Goal: Complete application form

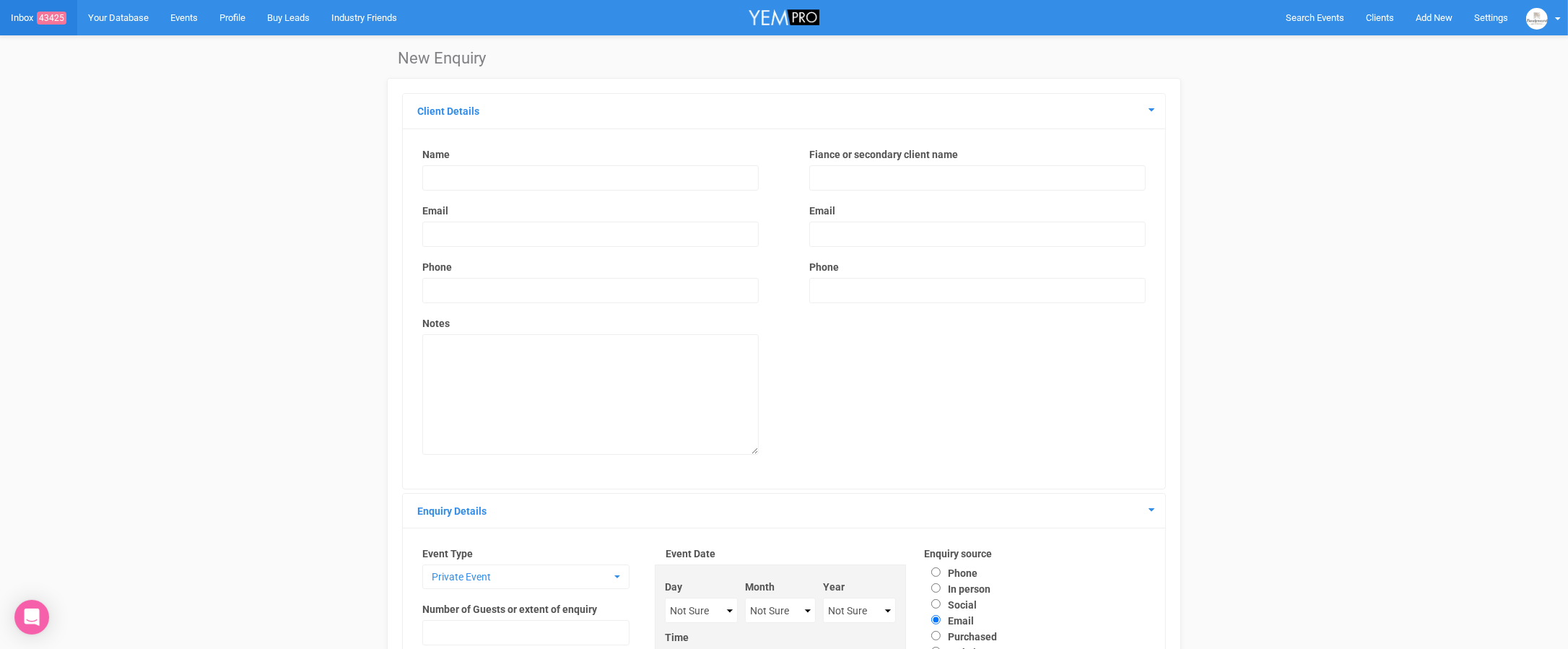
click at [633, 183] on input "text" at bounding box center [590, 178] width 336 height 25
type input "[PERSON_NAME]"
click at [597, 235] on input "email" at bounding box center [590, 234] width 336 height 25
type input "[EMAIL_ADDRESS][PERSON_NAME][DOMAIN_NAME]"
click at [522, 291] on input "text" at bounding box center [590, 291] width 336 height 25
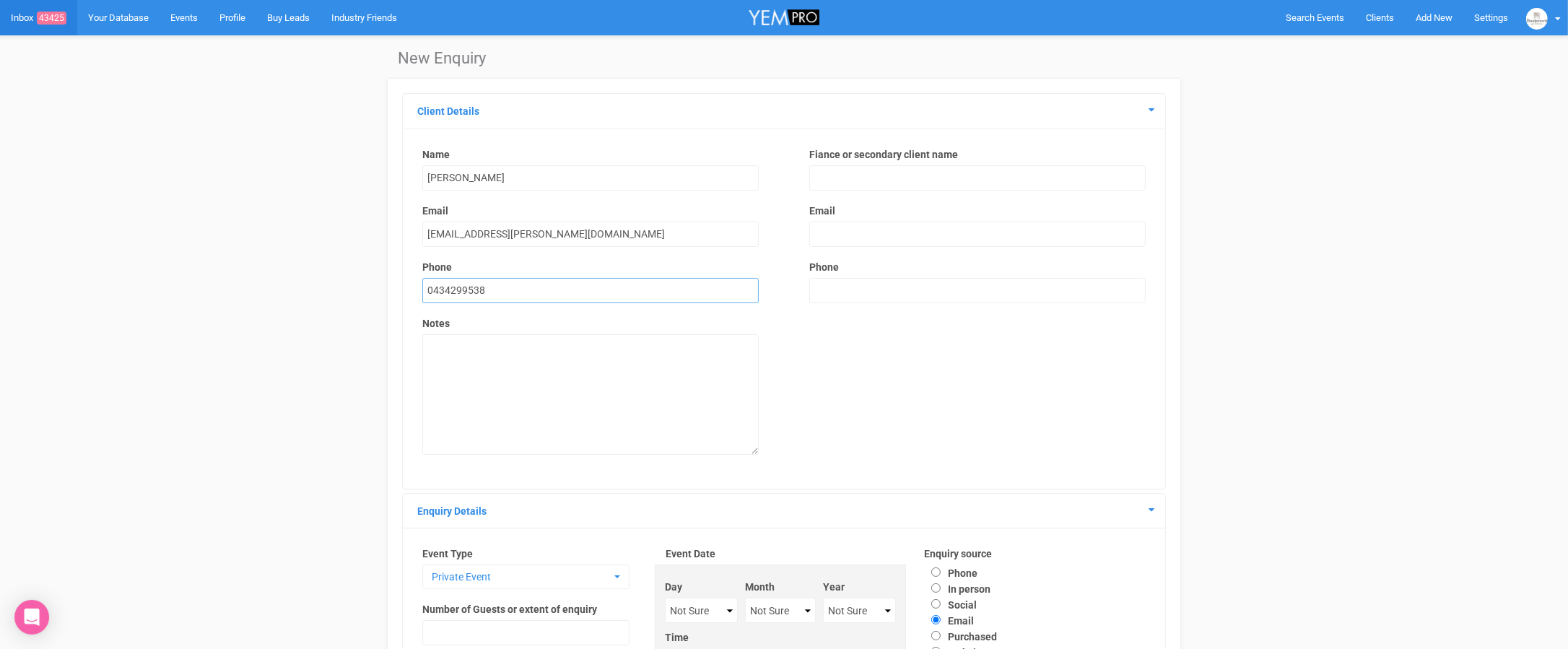
type input "0434299538"
click at [475, 346] on textarea at bounding box center [590, 394] width 336 height 120
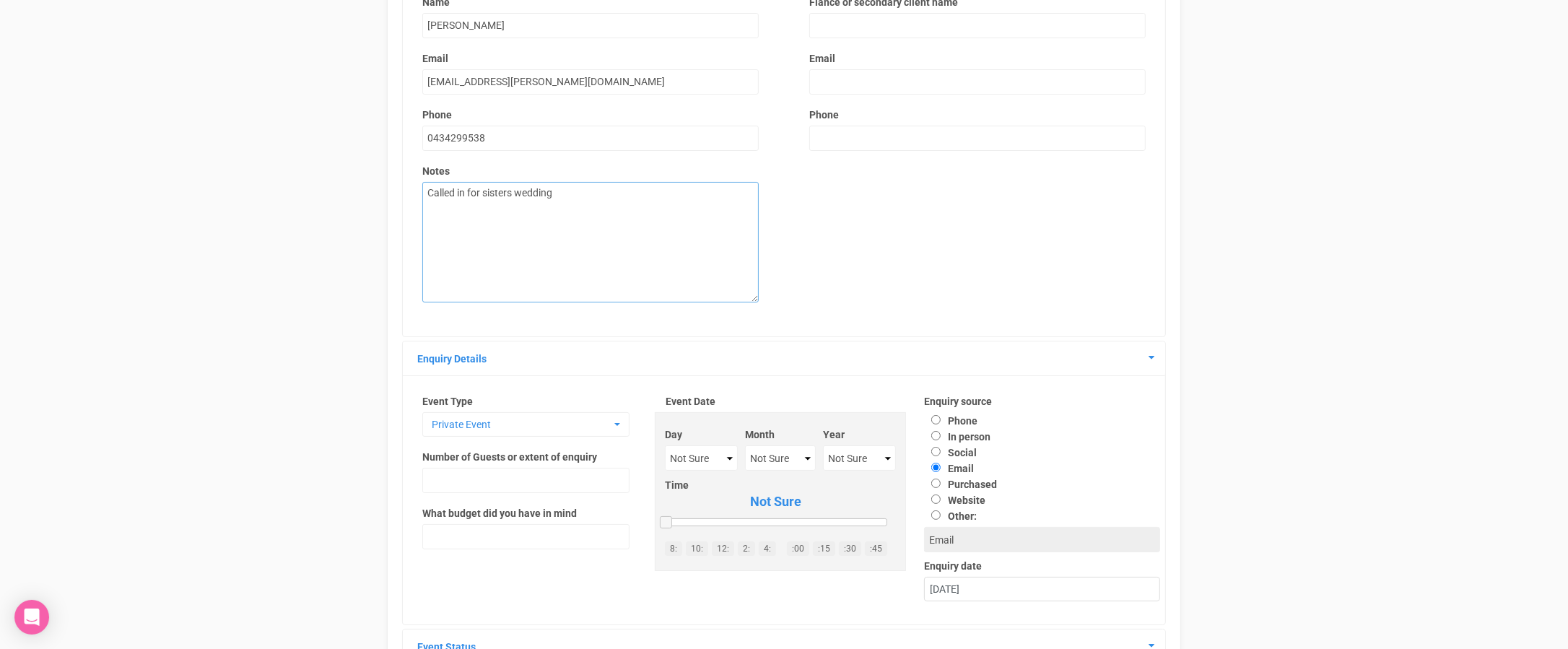
scroll to position [167, 0]
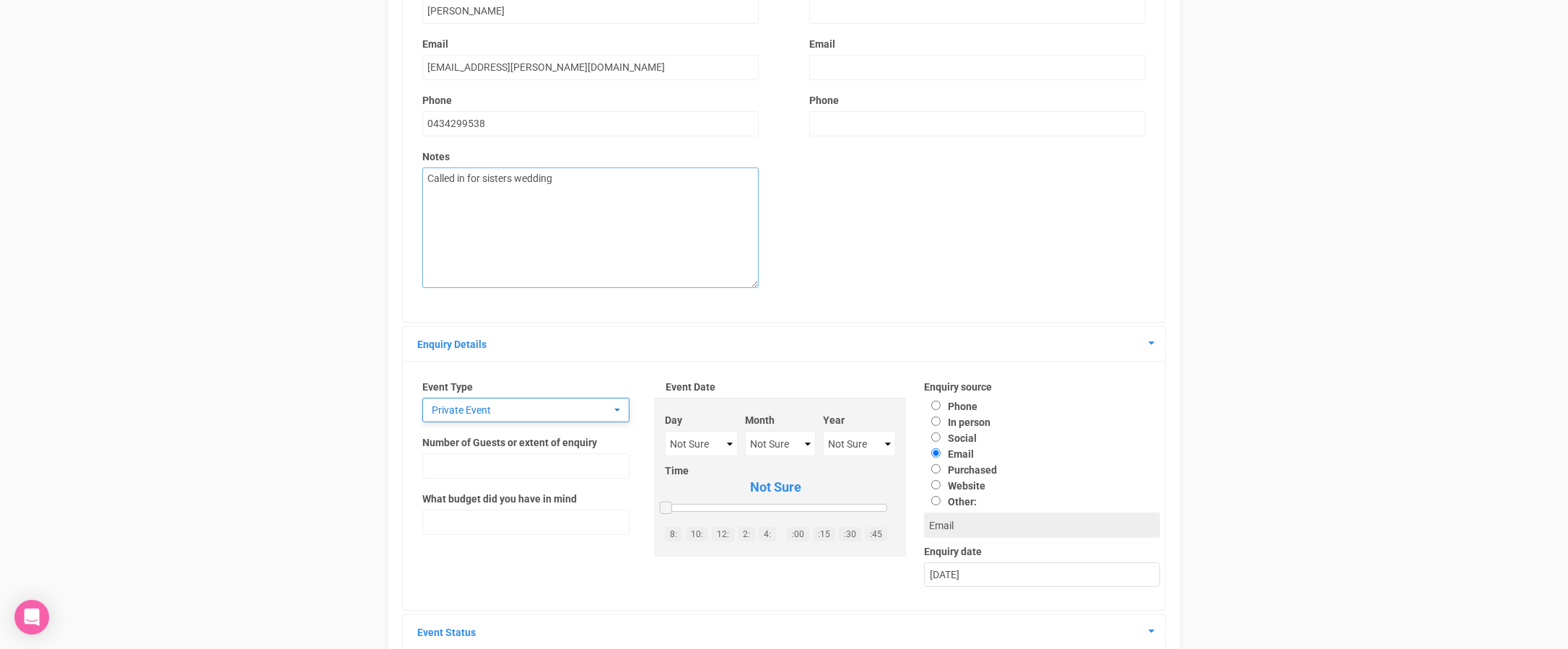
type textarea "Called in for sisters wedding"
click at [594, 406] on span "Private Event" at bounding box center [521, 410] width 179 height 15
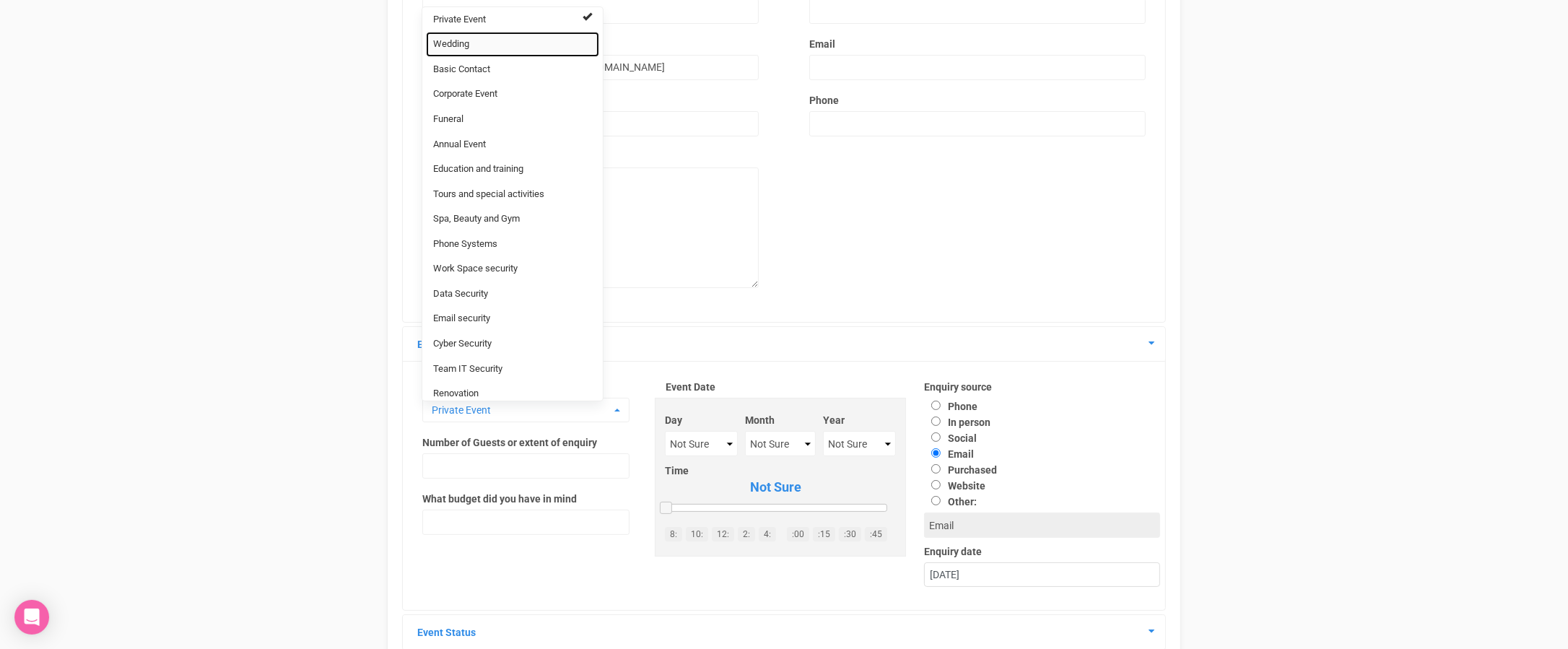
click at [443, 38] on span "Wedding" at bounding box center [450, 45] width 36 height 14
select select "20"
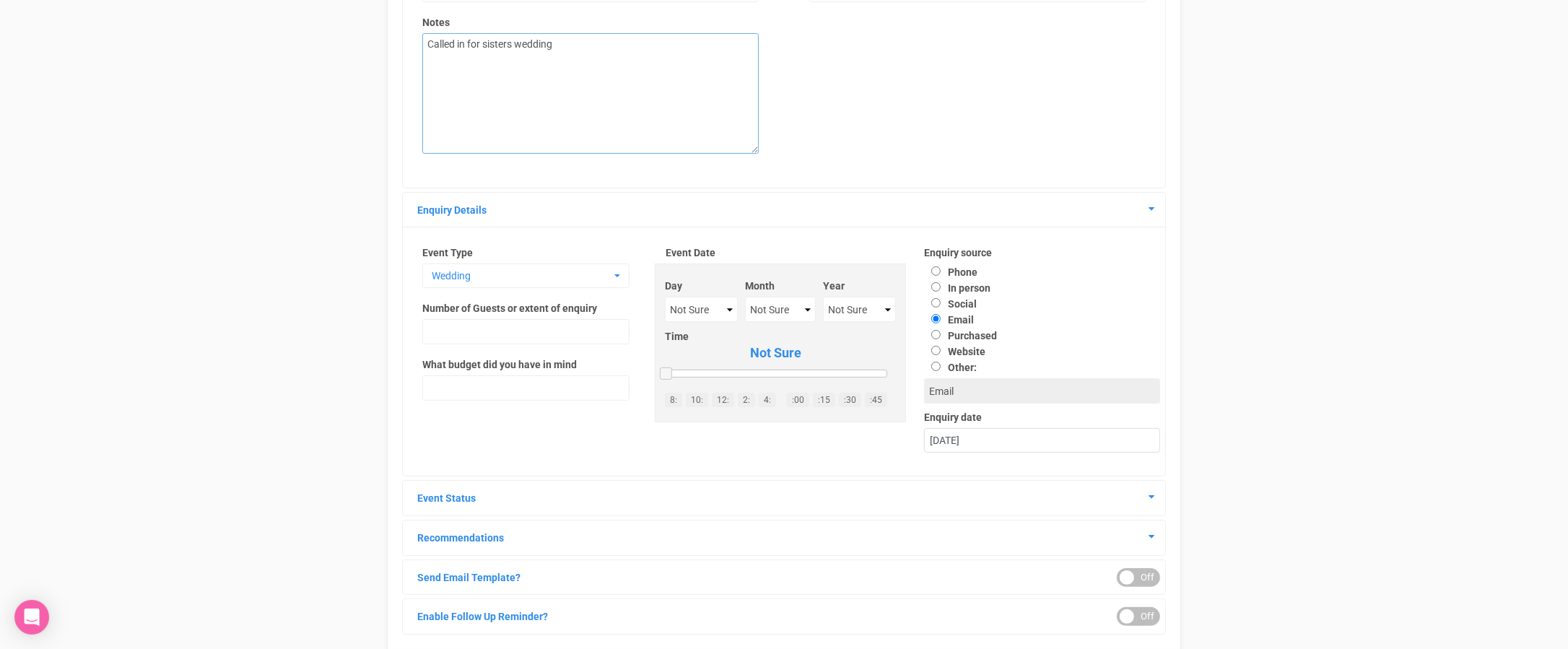
click at [570, 41] on textarea "Called in for sisters wedding" at bounding box center [590, 93] width 336 height 120
type textarea "Called in for sisters wedding - reception only"
click at [853, 296] on select "Not Sure 2020 2021 2022 2023 2024 2025 2026 2027 2028 2029 2030 2031 2032 2033 …" at bounding box center [859, 309] width 73 height 25
select select "2025"
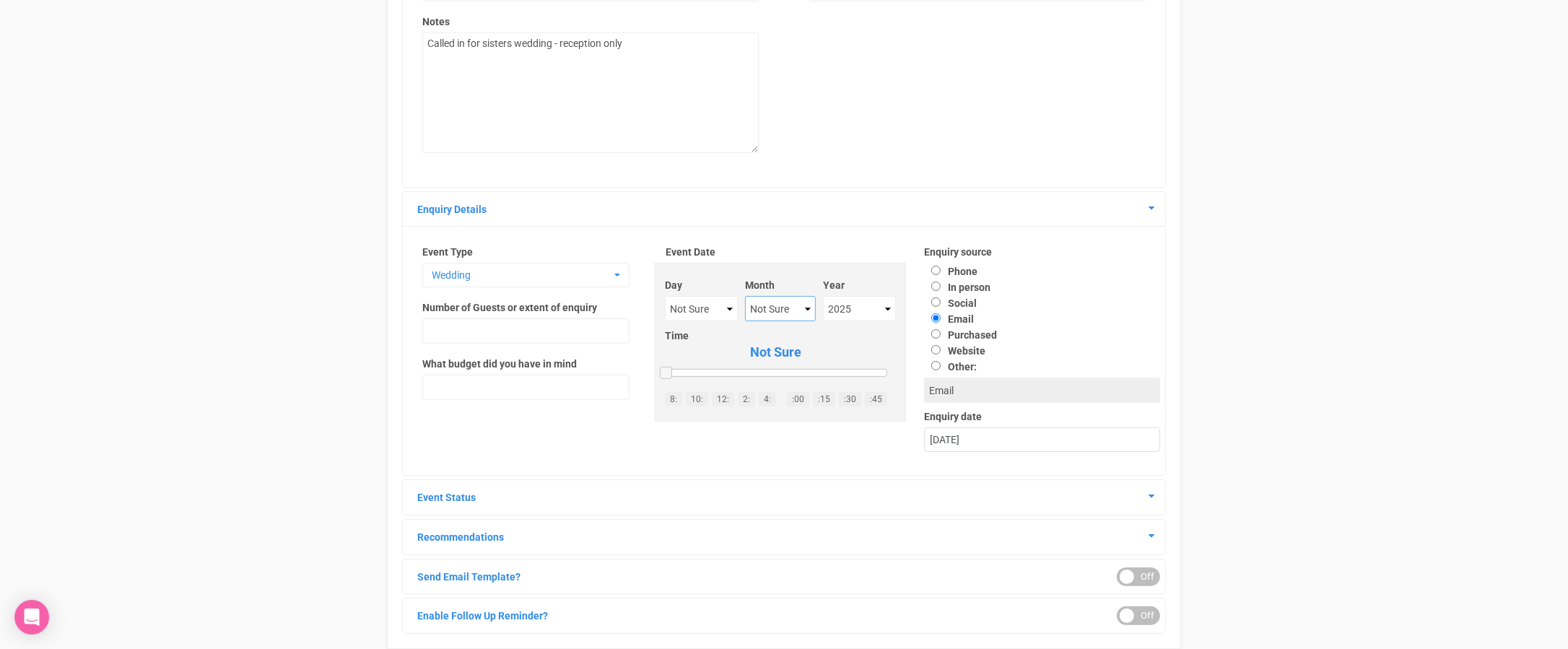
click at [761, 305] on select "Not Sure January February March April May June July August September October No…" at bounding box center [780, 309] width 71 height 25
select select "December"
click at [688, 305] on select "Not Sure 1 2 3 4 5 6 7 8 9 10 11 12 13 14 15 16 17 18 19 20 21 22 23 24 25 26 2…" at bounding box center [700, 309] width 73 height 25
select select "19"
click at [937, 272] on input "Phone" at bounding box center [936, 270] width 10 height 10
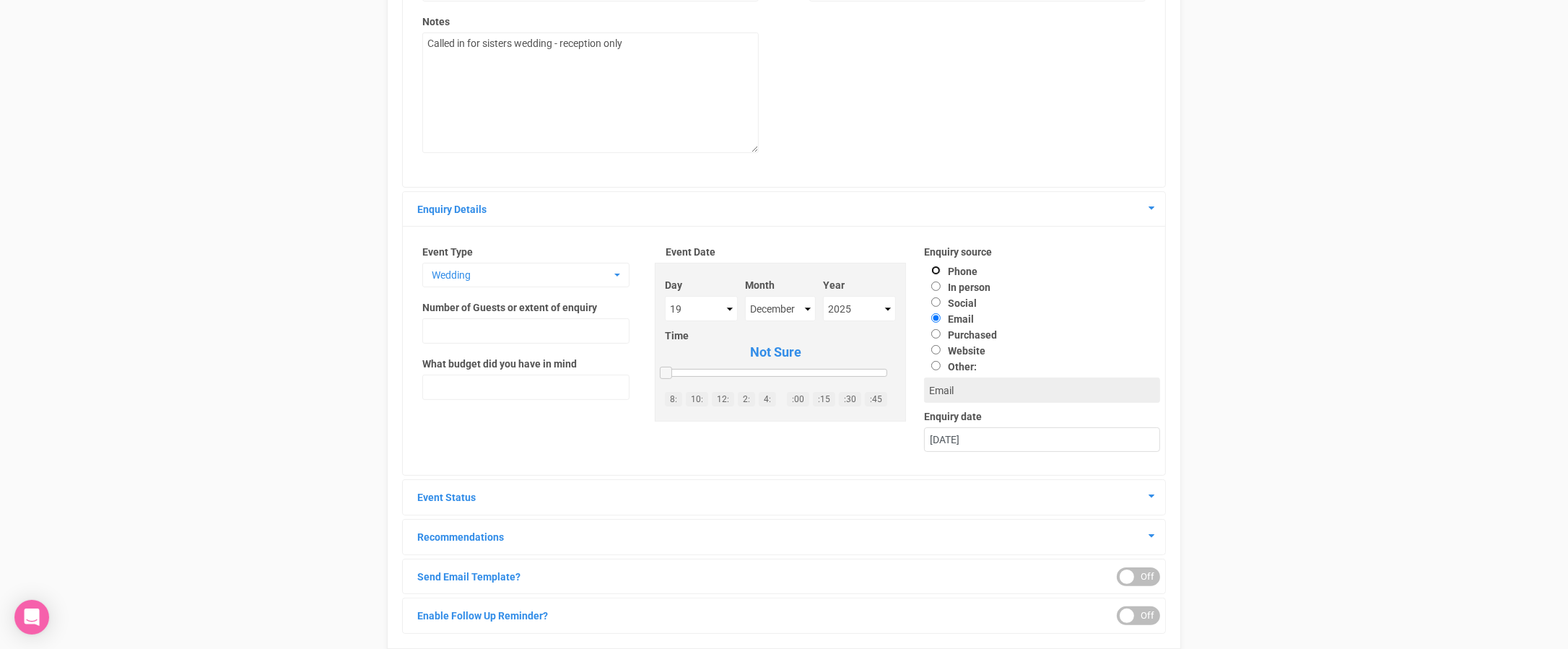
radio input "true"
type input "Phone"
click at [495, 327] on input "text" at bounding box center [526, 331] width 207 height 25
type input "50-70"
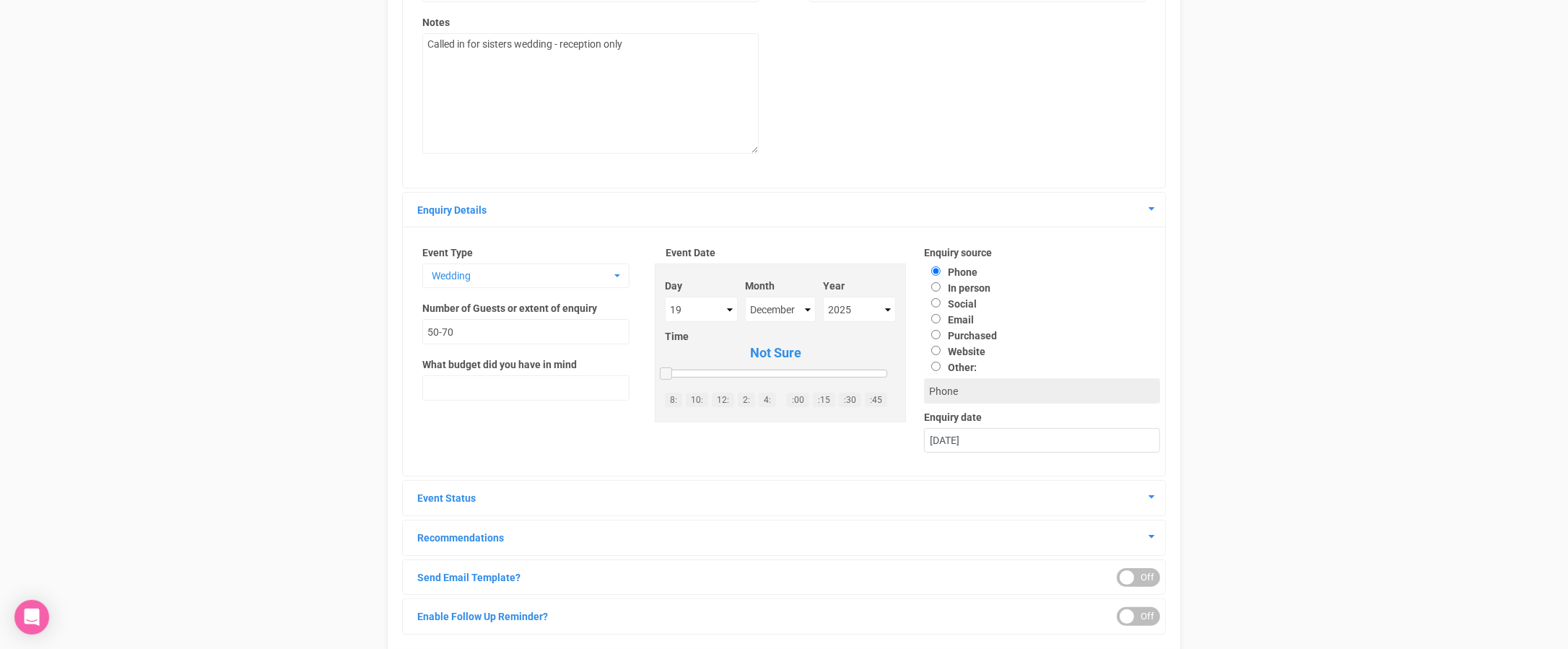
click at [522, 433] on div "Event Type Wedding Private Event Wedding Basic Contact Corporate Event Funeral …" at bounding box center [784, 352] width 774 height 238
click at [1150, 494] on icon at bounding box center [1152, 497] width 6 height 10
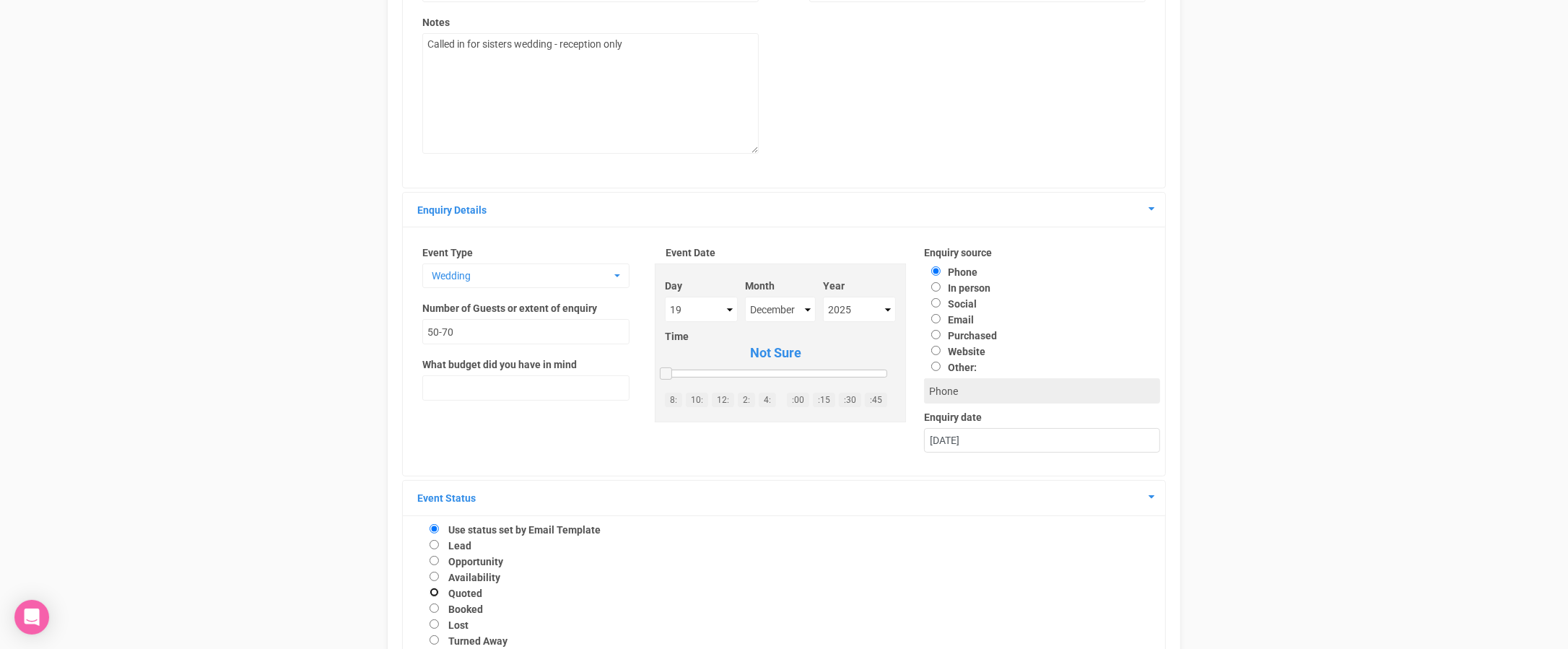
click at [434, 595] on input "Quoted" at bounding box center [434, 593] width 10 height 10
radio input "true"
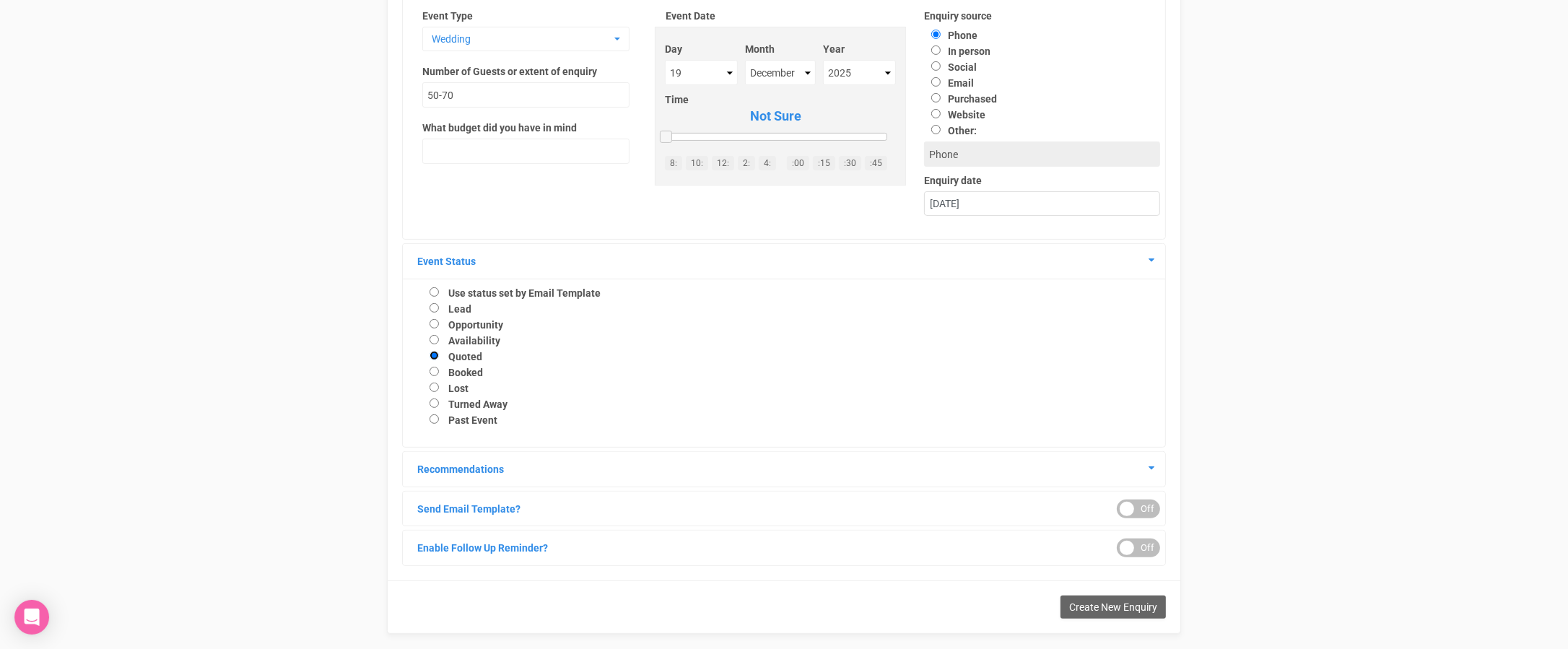
scroll to position [550, 0]
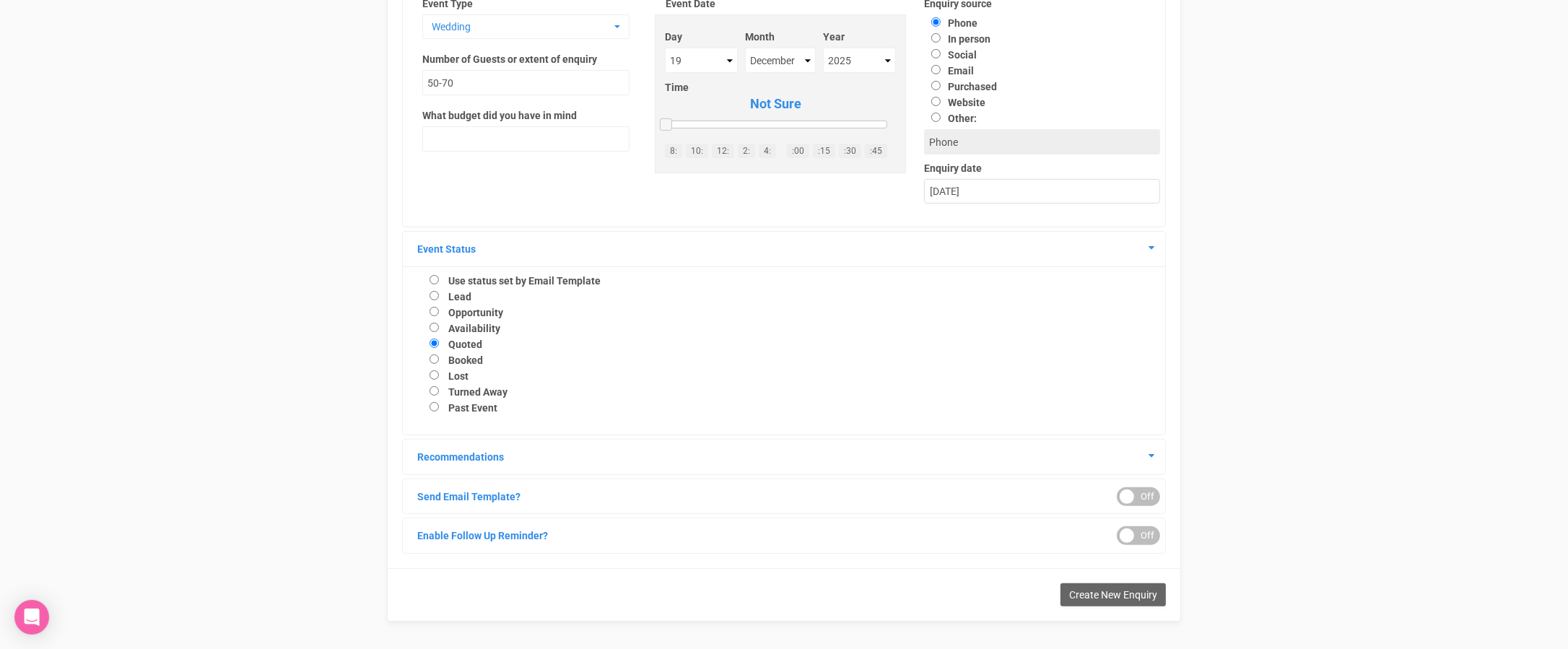
click at [1138, 541] on div "ON OFF" at bounding box center [1138, 535] width 44 height 18
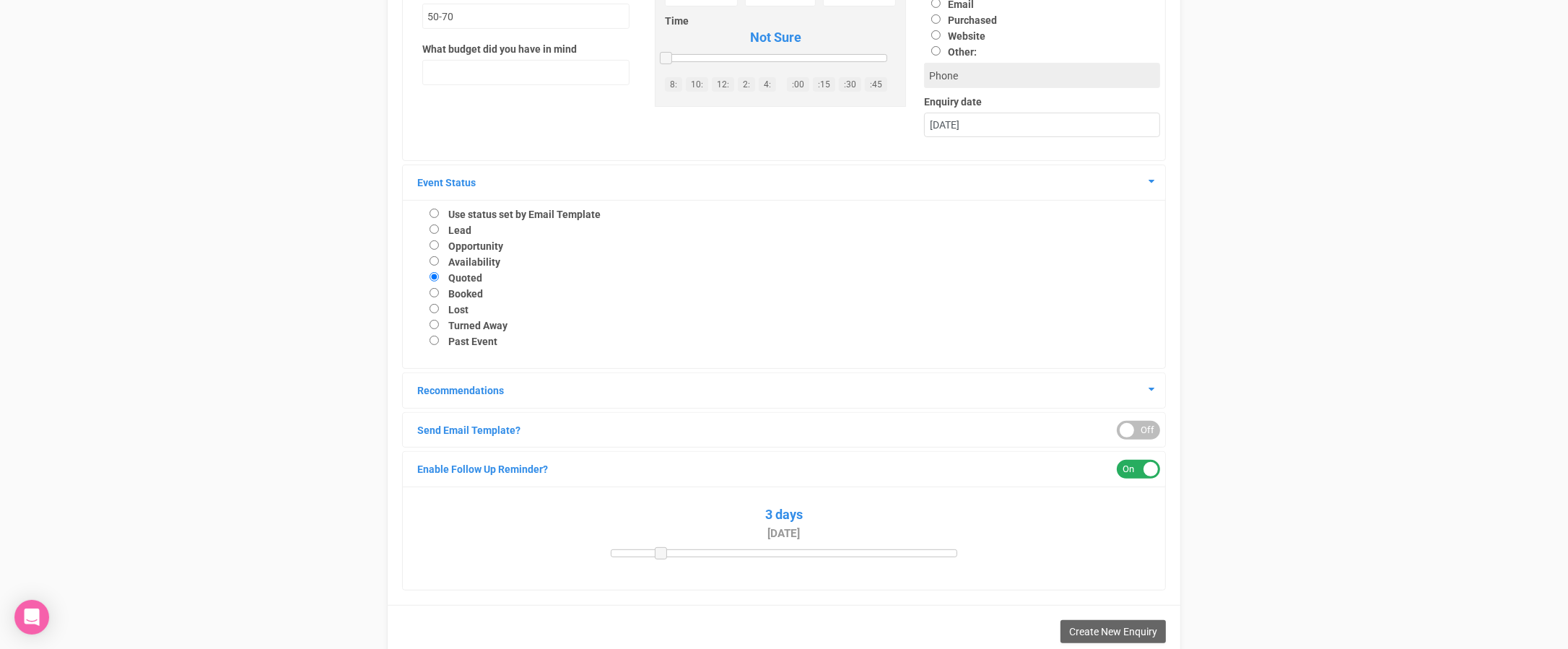
scroll to position [646, 0]
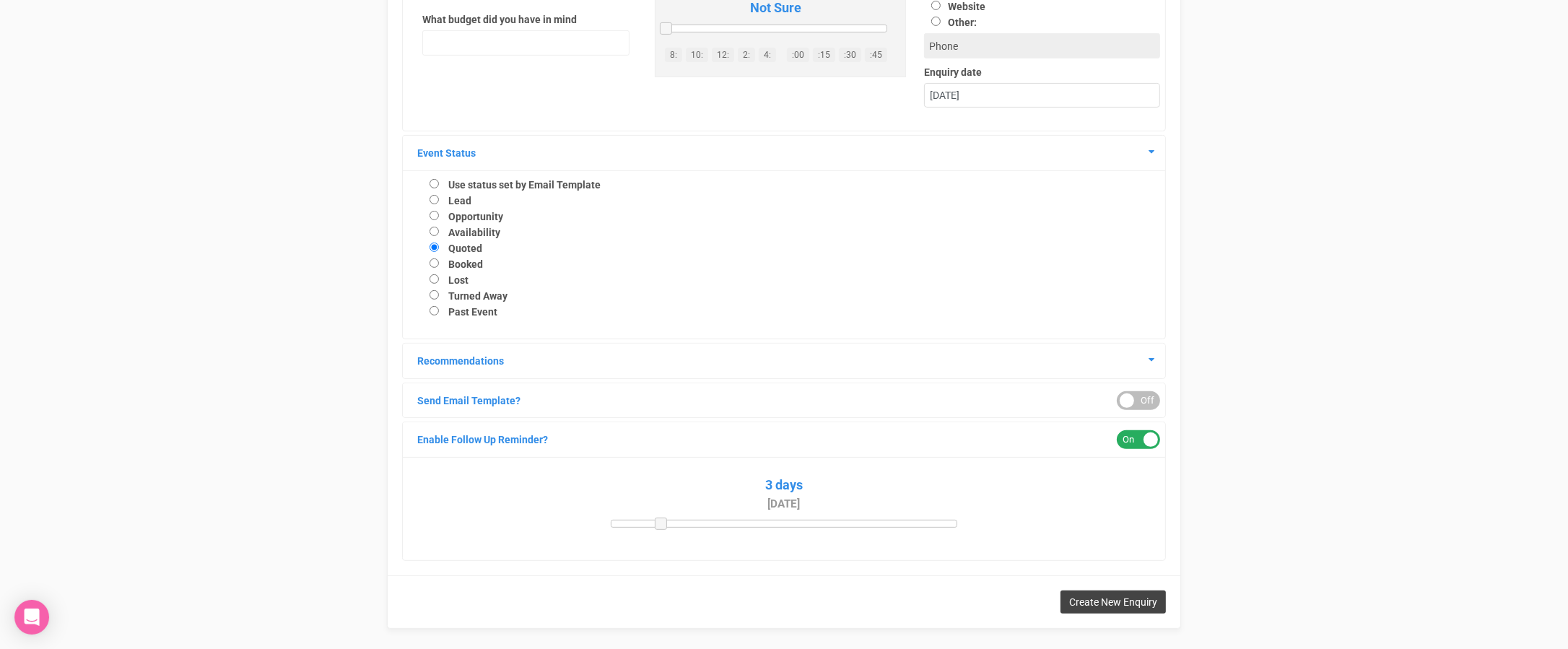
click at [1079, 600] on span "Create New Enquiry" at bounding box center [1113, 603] width 88 height 12
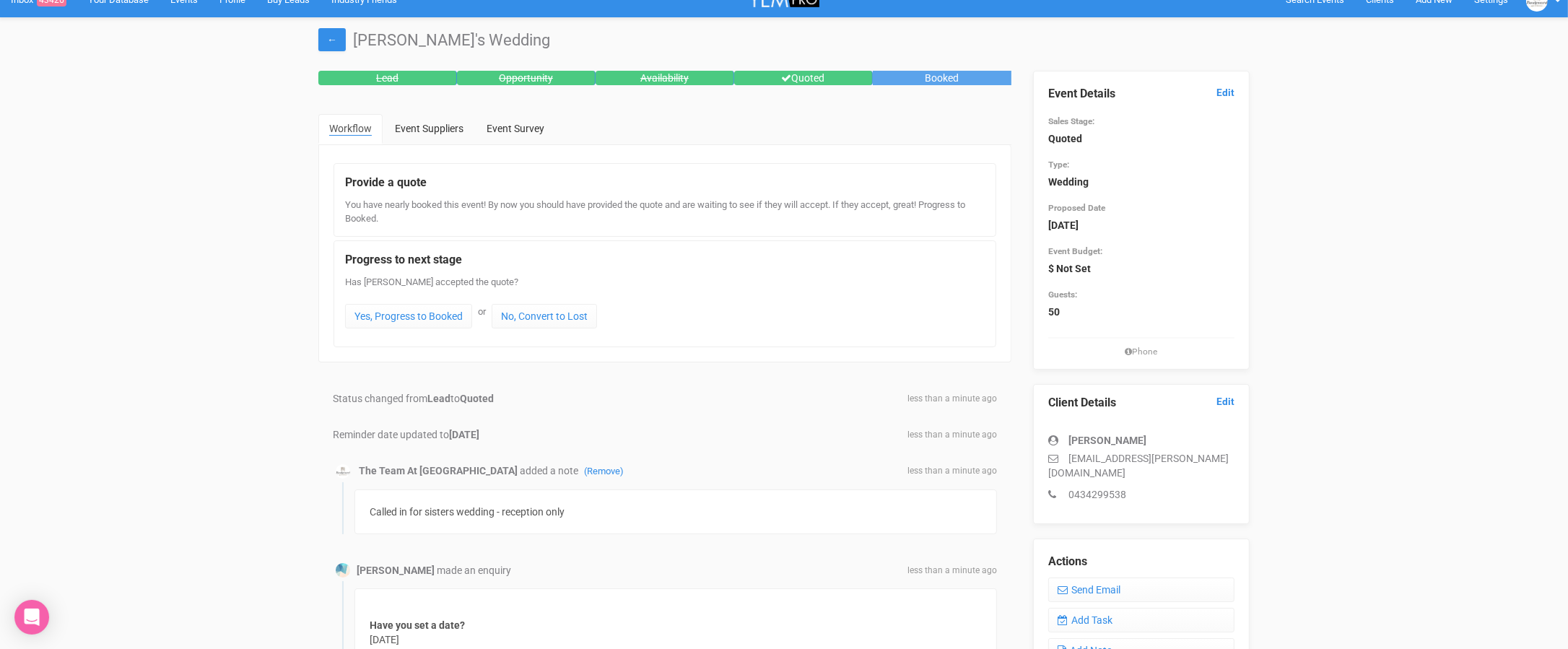
scroll to position [24, 0]
